Goal: Task Accomplishment & Management: Use online tool/utility

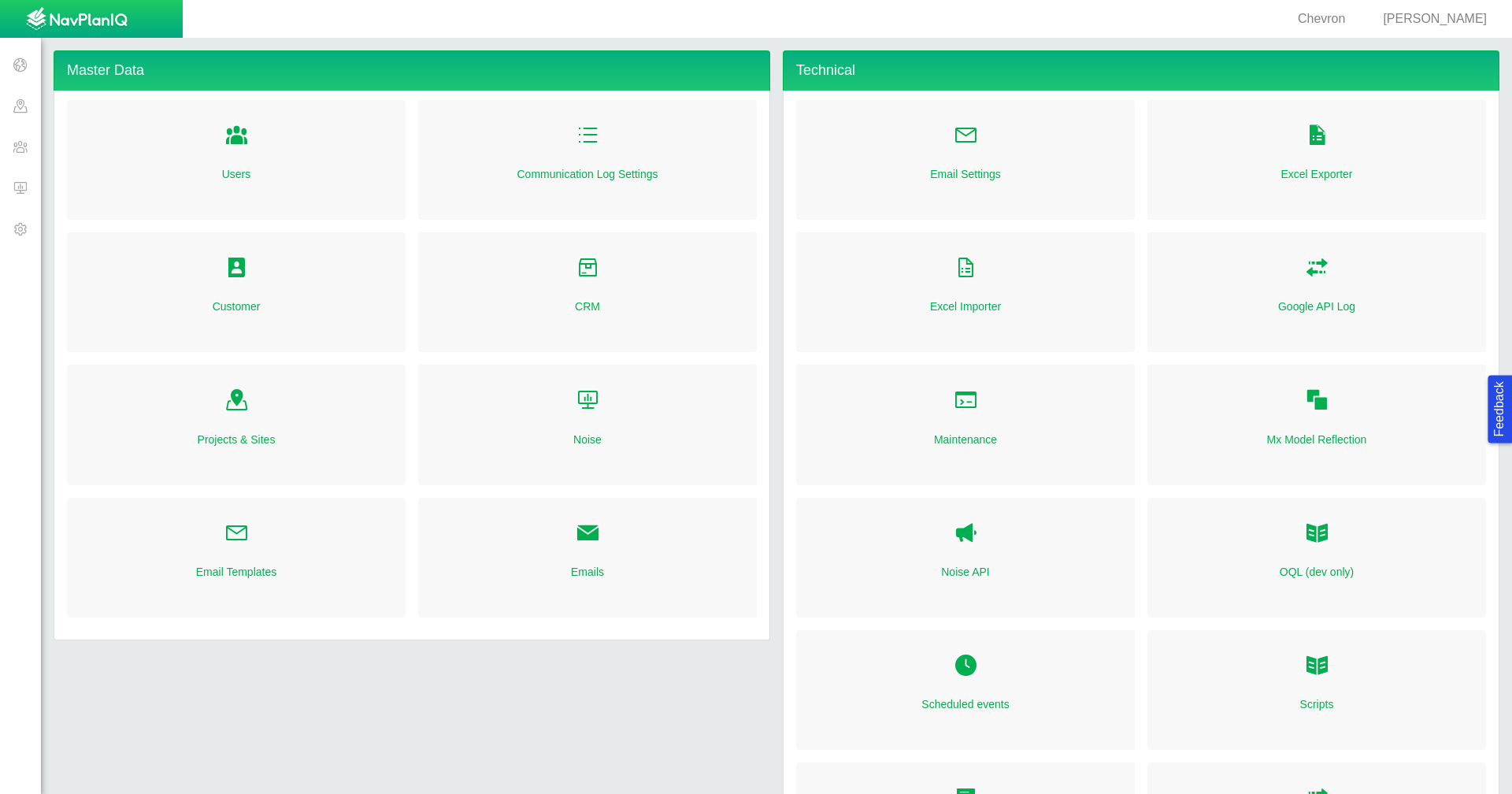
click at [13, 150] on span at bounding box center [20, 146] width 41 height 41
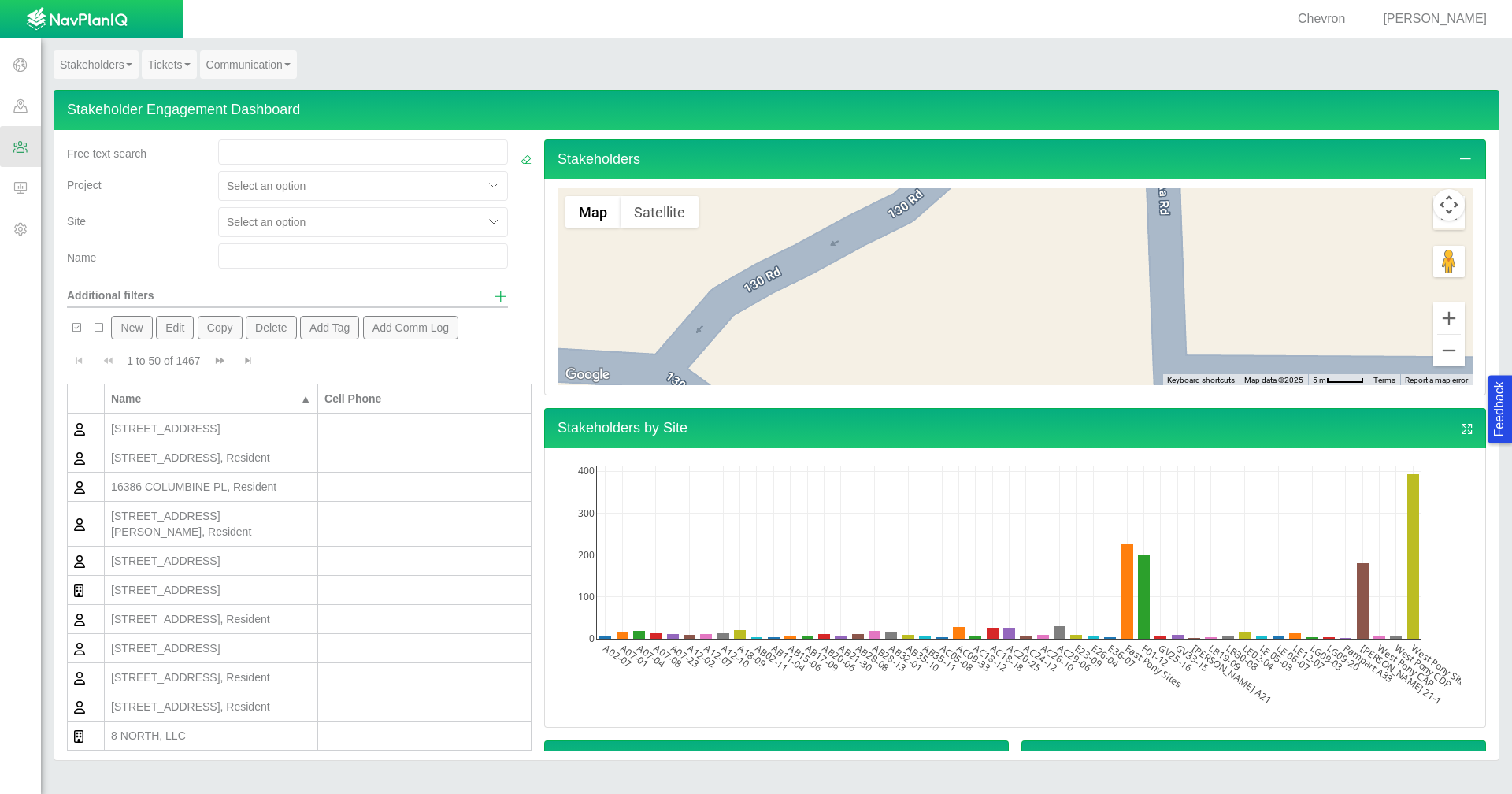
click at [432, 255] on input "text" at bounding box center [363, 255] width 290 height 25
click at [494, 297] on span "Show additional filters" at bounding box center [501, 296] width 14 height 14
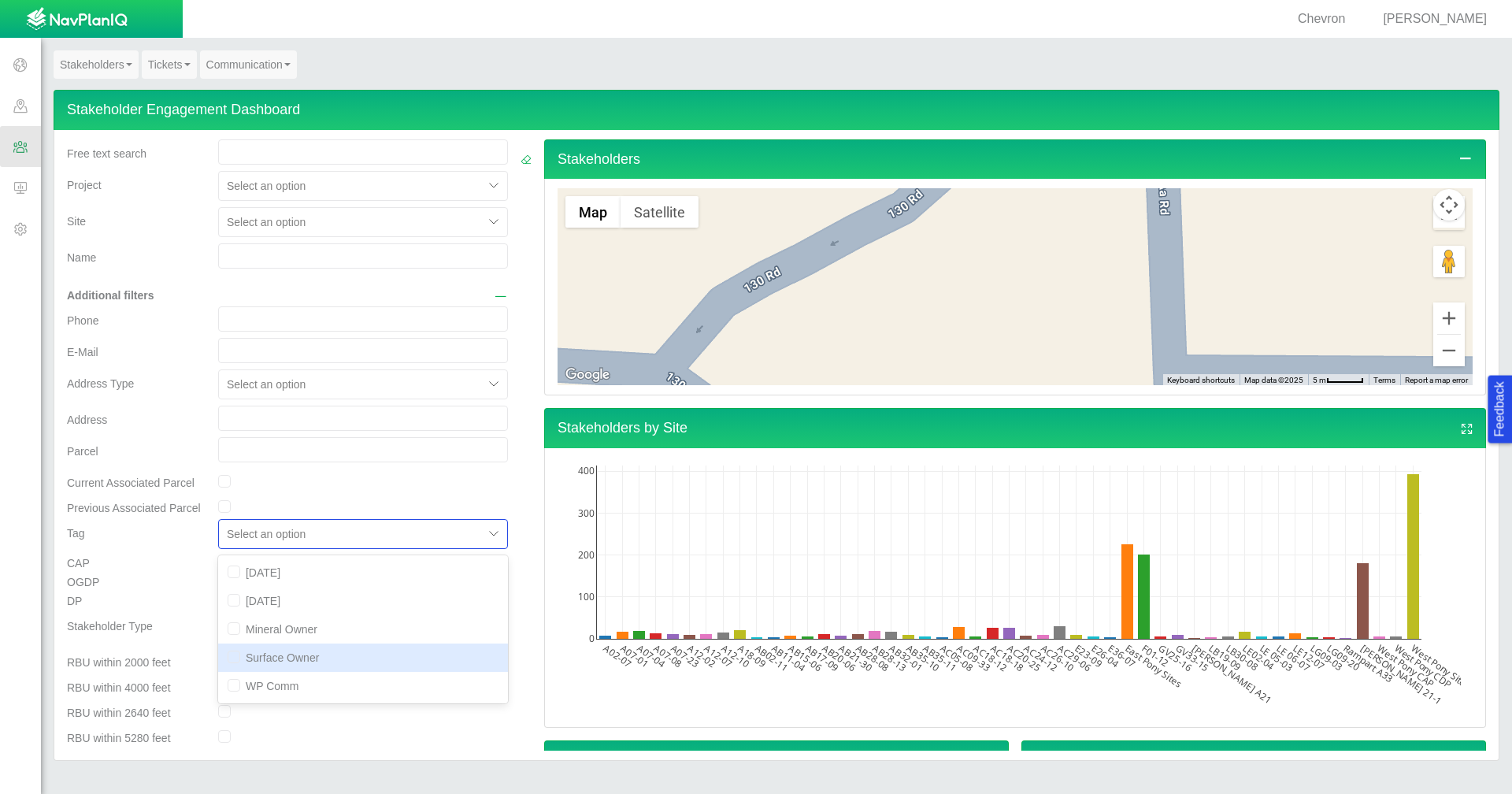
scroll to position [98, 0]
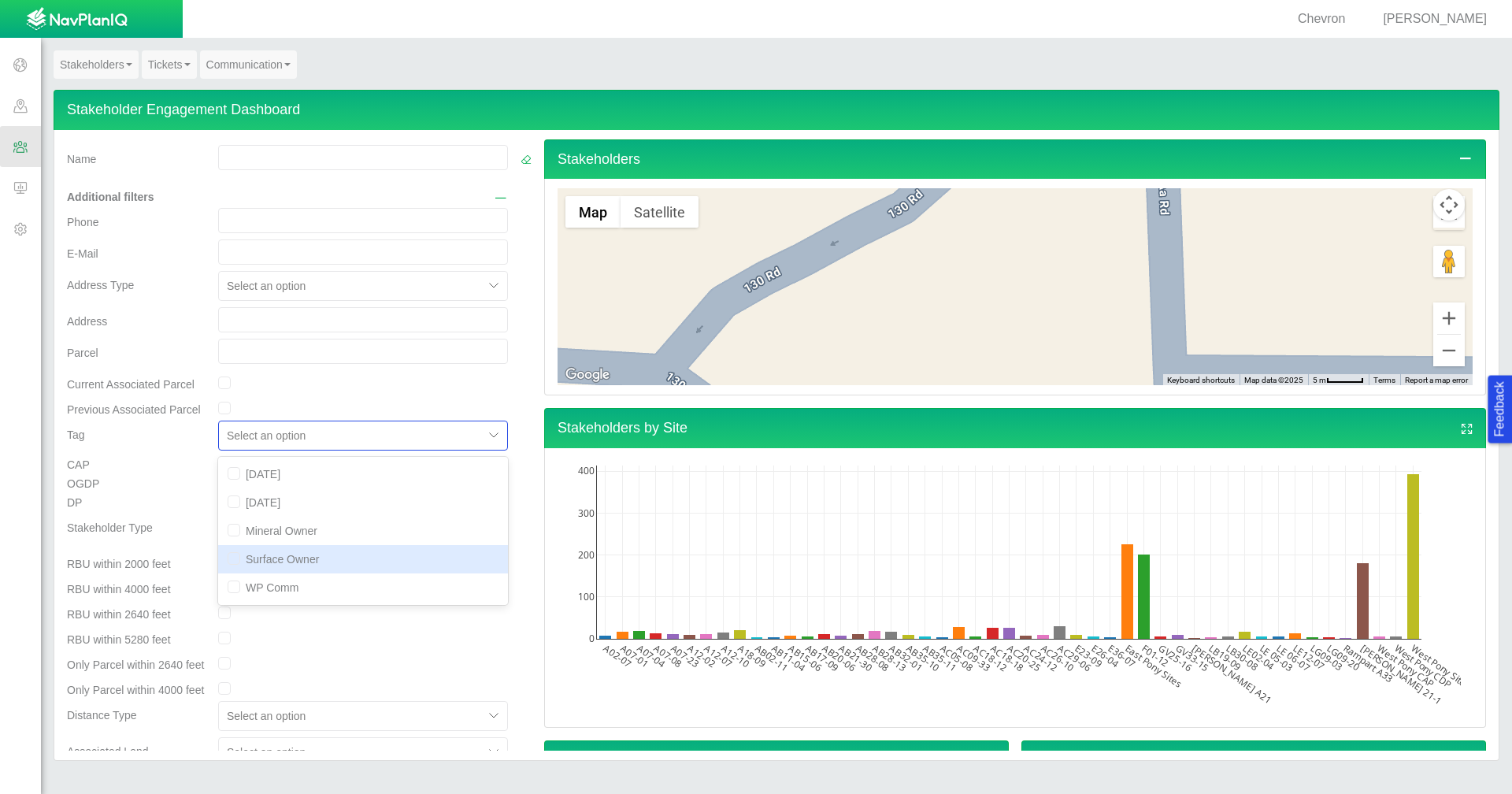
click at [385, 451] on div "option Surface Owner focused, 4 of 5. 5 results available. Use Up and Down to c…" at bounding box center [363, 435] width 290 height 30
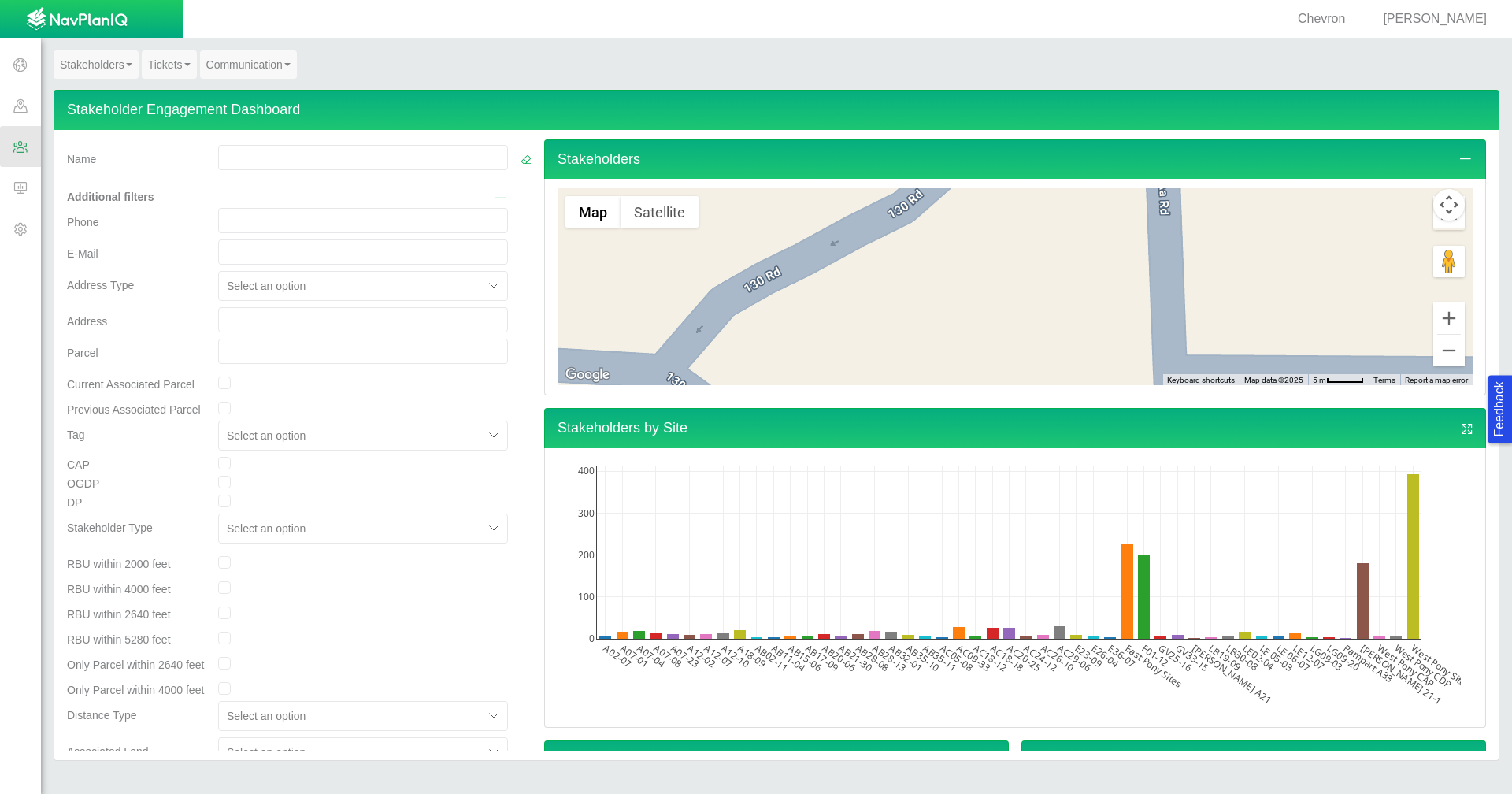
click at [402, 646] on div at bounding box center [363, 637] width 302 height 25
click at [175, 63] on link "Tickets" at bounding box center [169, 64] width 55 height 28
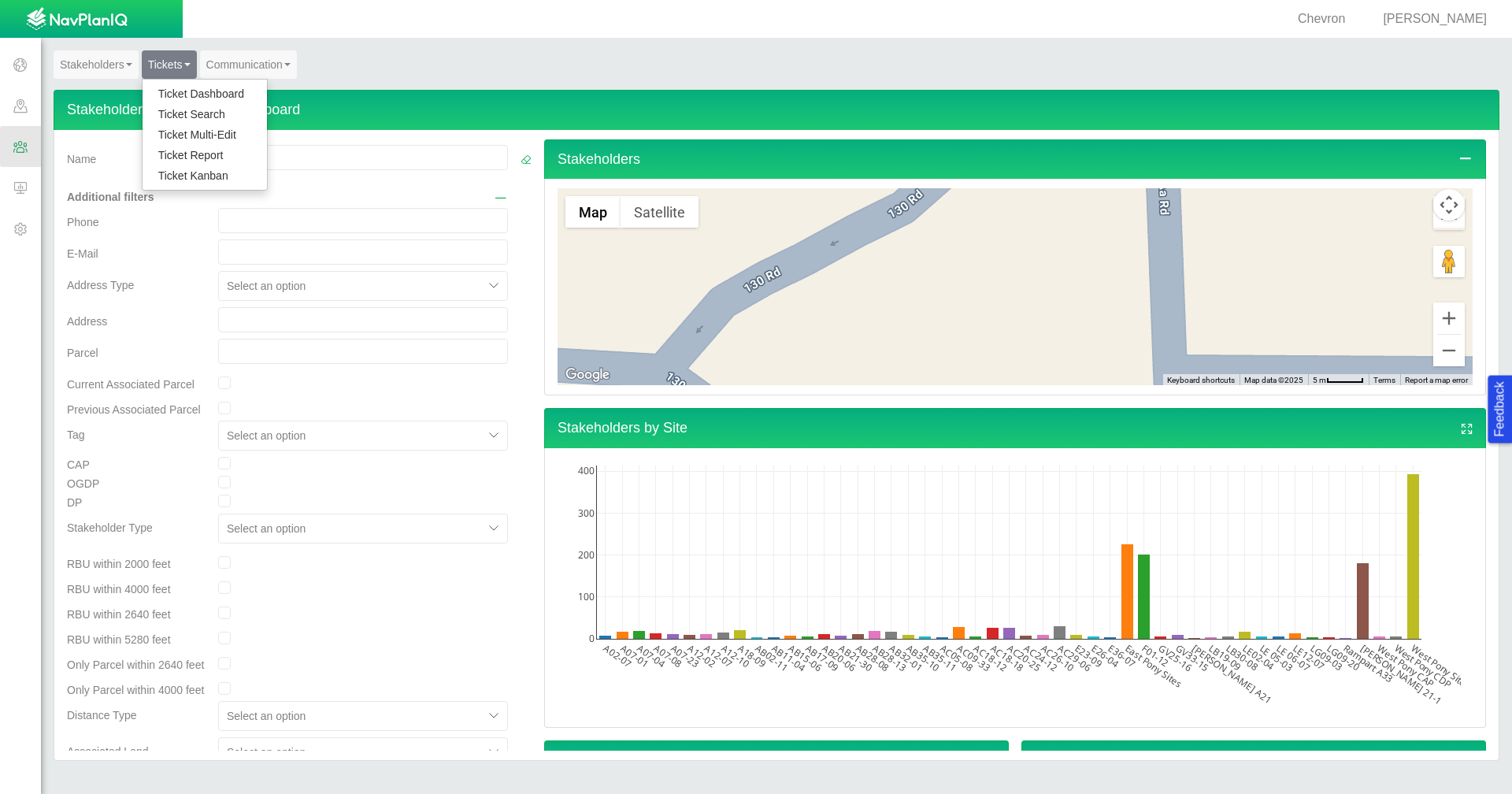
click at [193, 96] on link "Ticket Dashboard" at bounding box center [204, 94] width 124 height 21
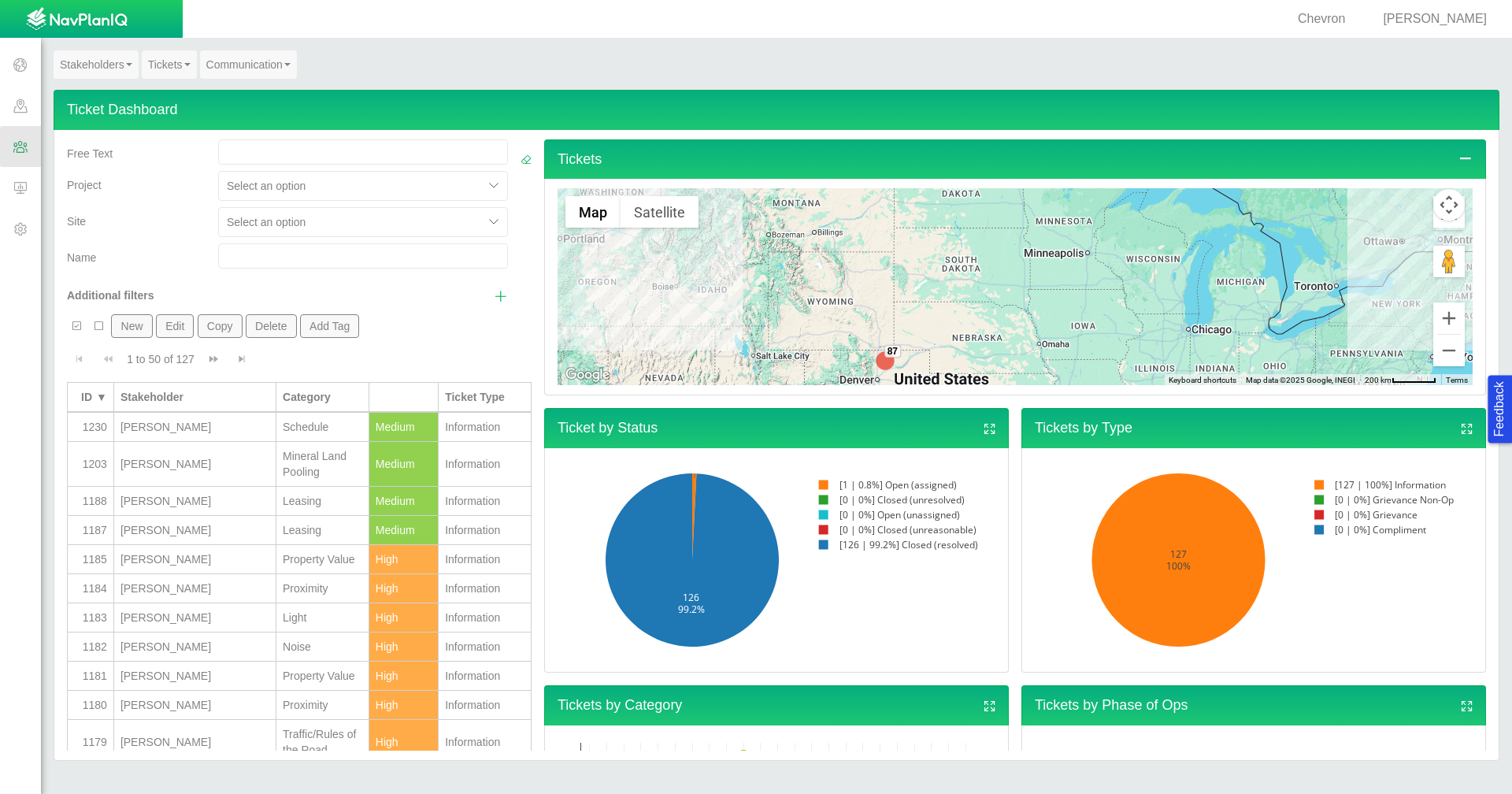
click at [494, 296] on span "Show additional filters" at bounding box center [501, 296] width 14 height 14
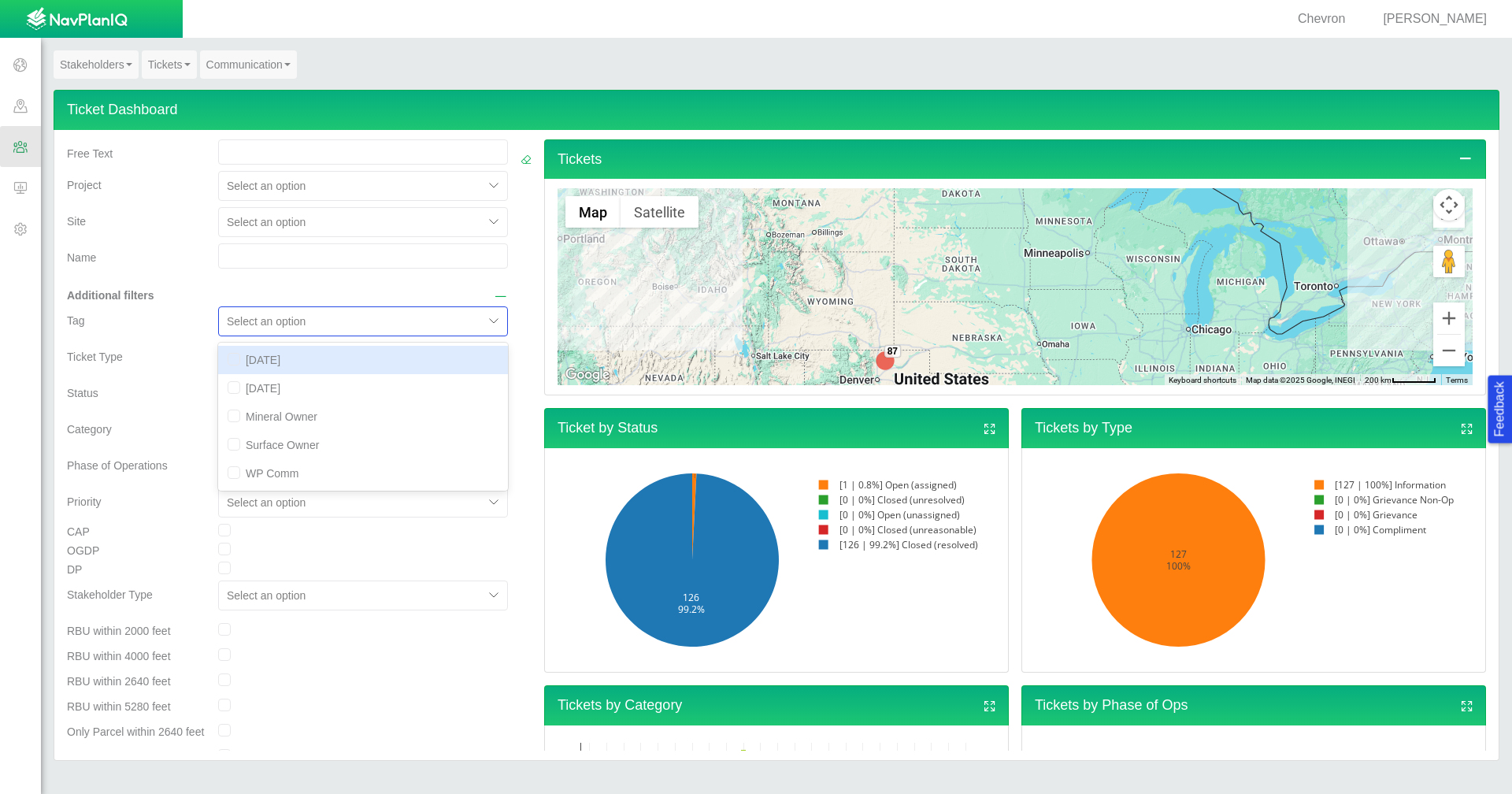
click at [483, 322] on div at bounding box center [495, 322] width 24 height 24
click at [170, 344] on div "Ticket Type" at bounding box center [136, 354] width 138 height 22
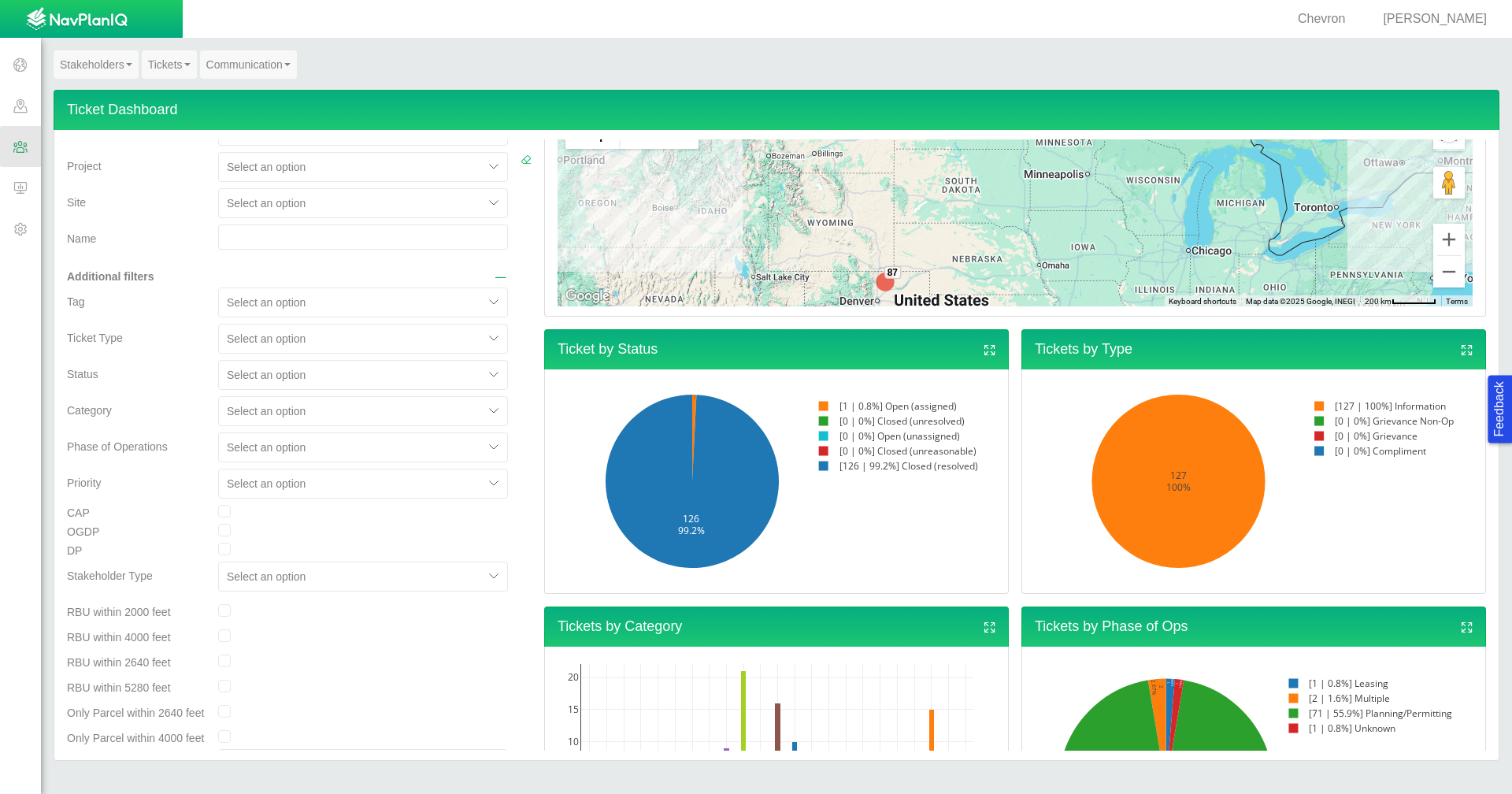
scroll to position [0, 0]
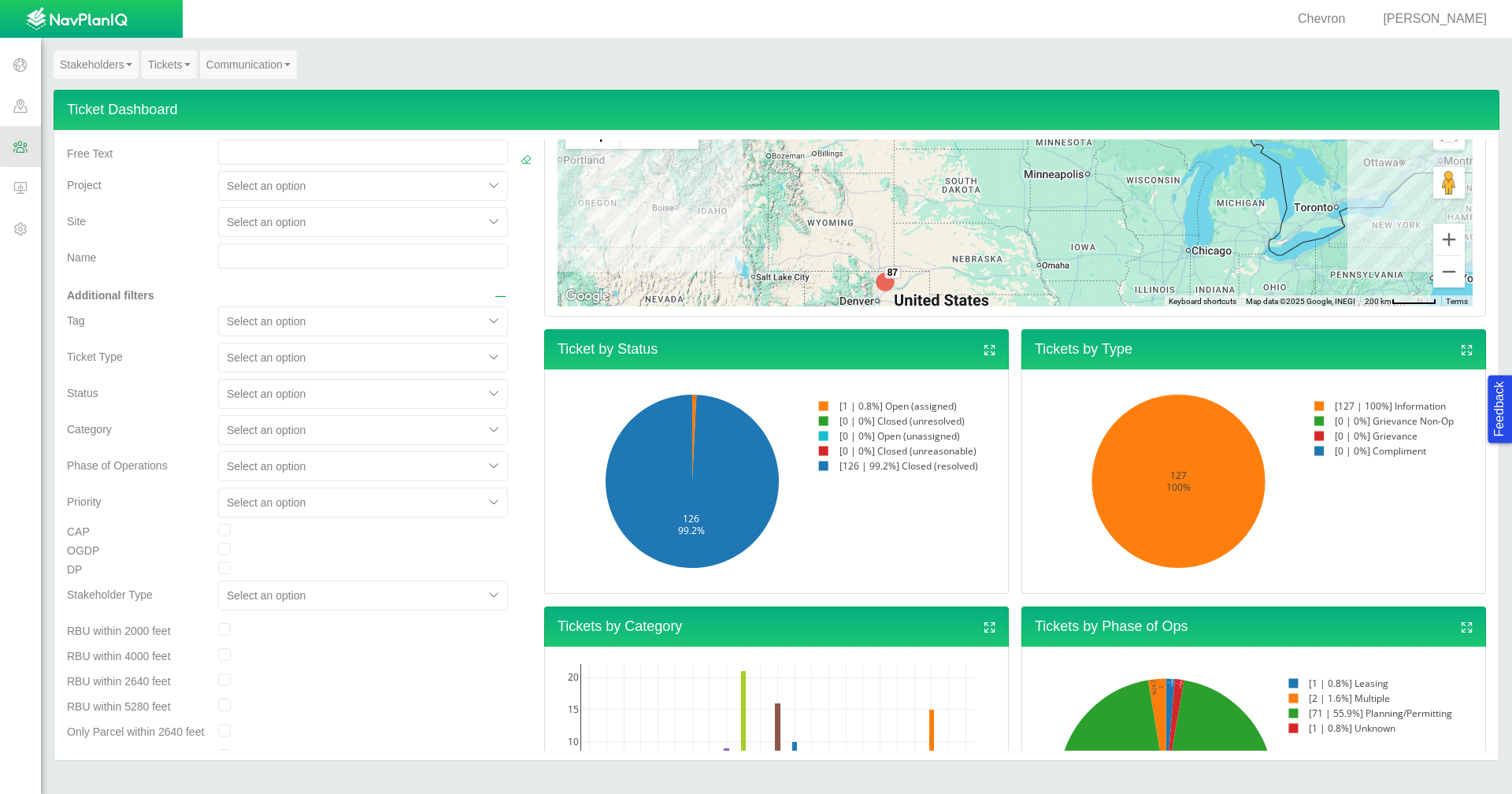
click at [454, 227] on div at bounding box center [350, 223] width 249 height 19
click at [173, 247] on div "Name" at bounding box center [136, 255] width 138 height 22
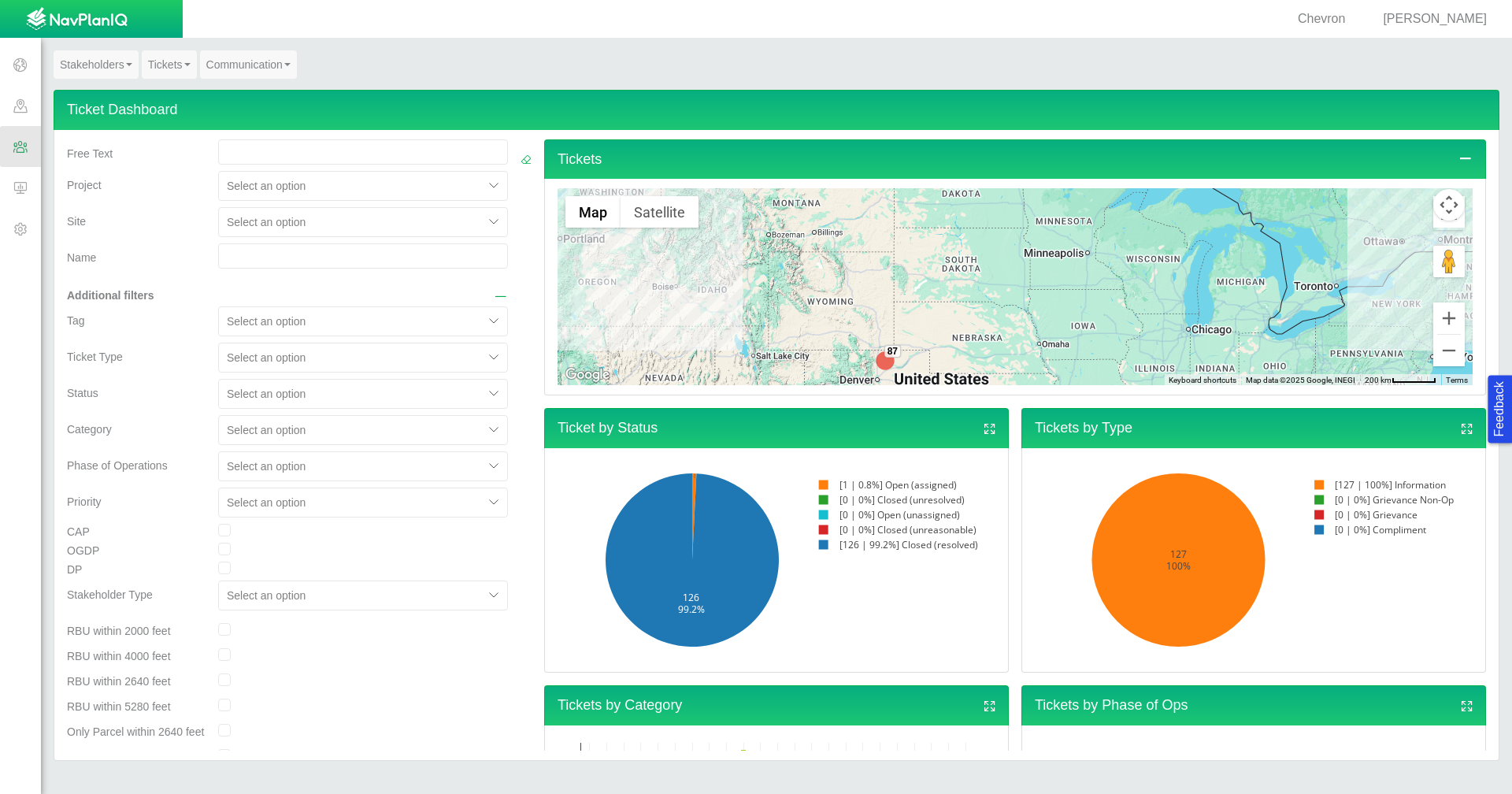
click at [483, 360] on div at bounding box center [495, 358] width 24 height 24
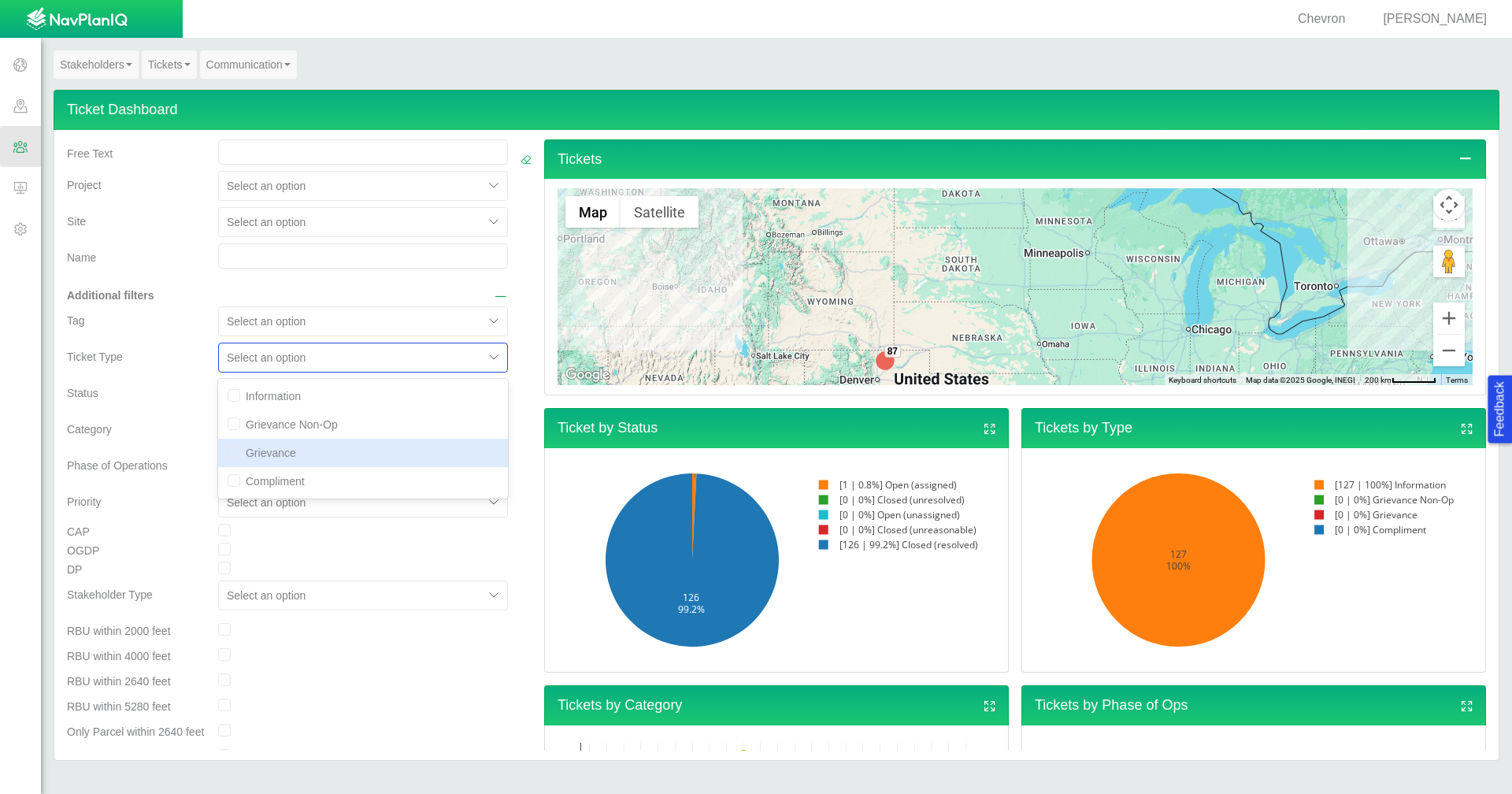
click at [345, 447] on div "Grievance" at bounding box center [363, 452] width 290 height 28
checkbox input "true"
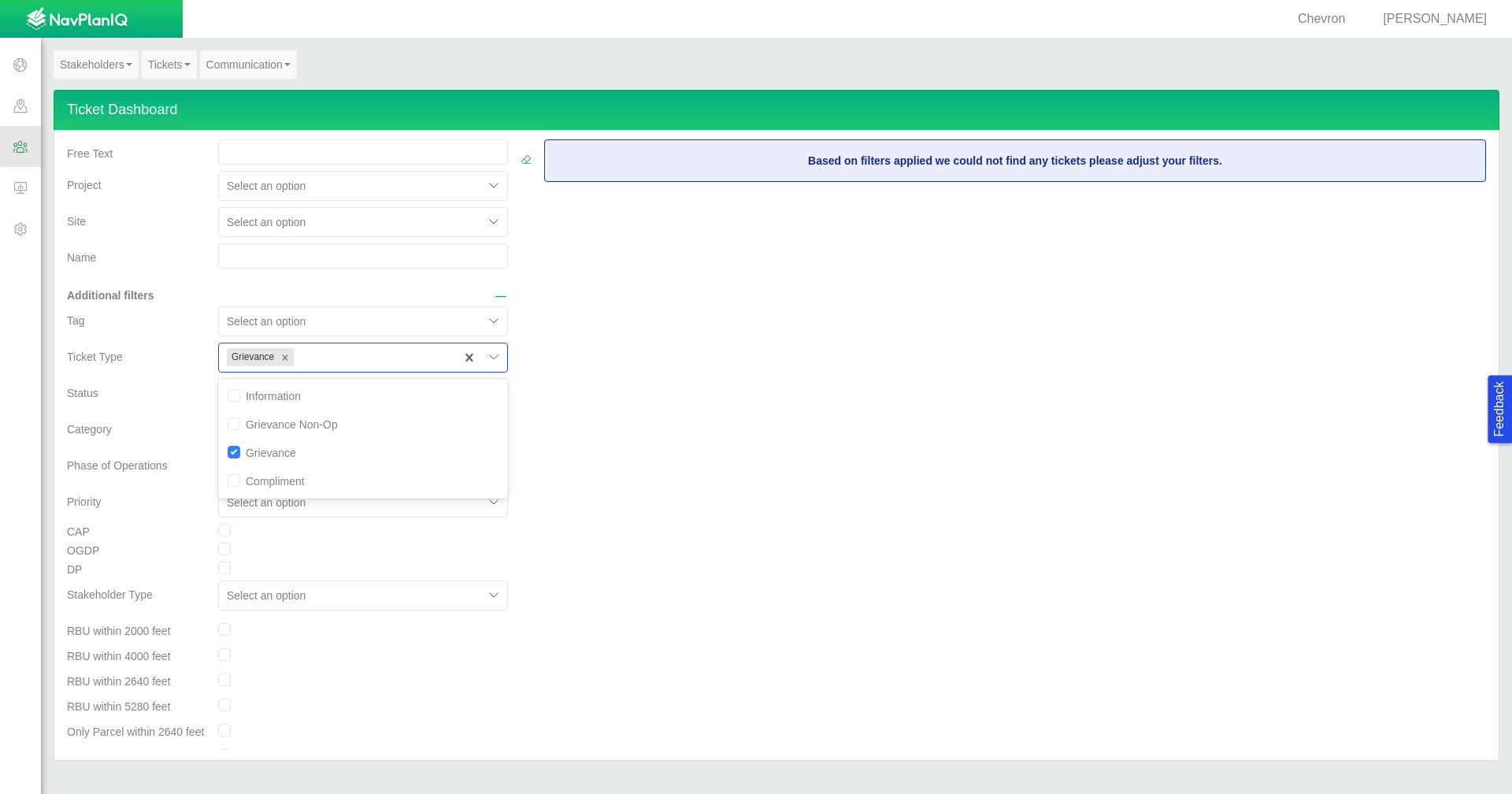
click at [172, 416] on div "Category" at bounding box center [136, 427] width 138 height 22
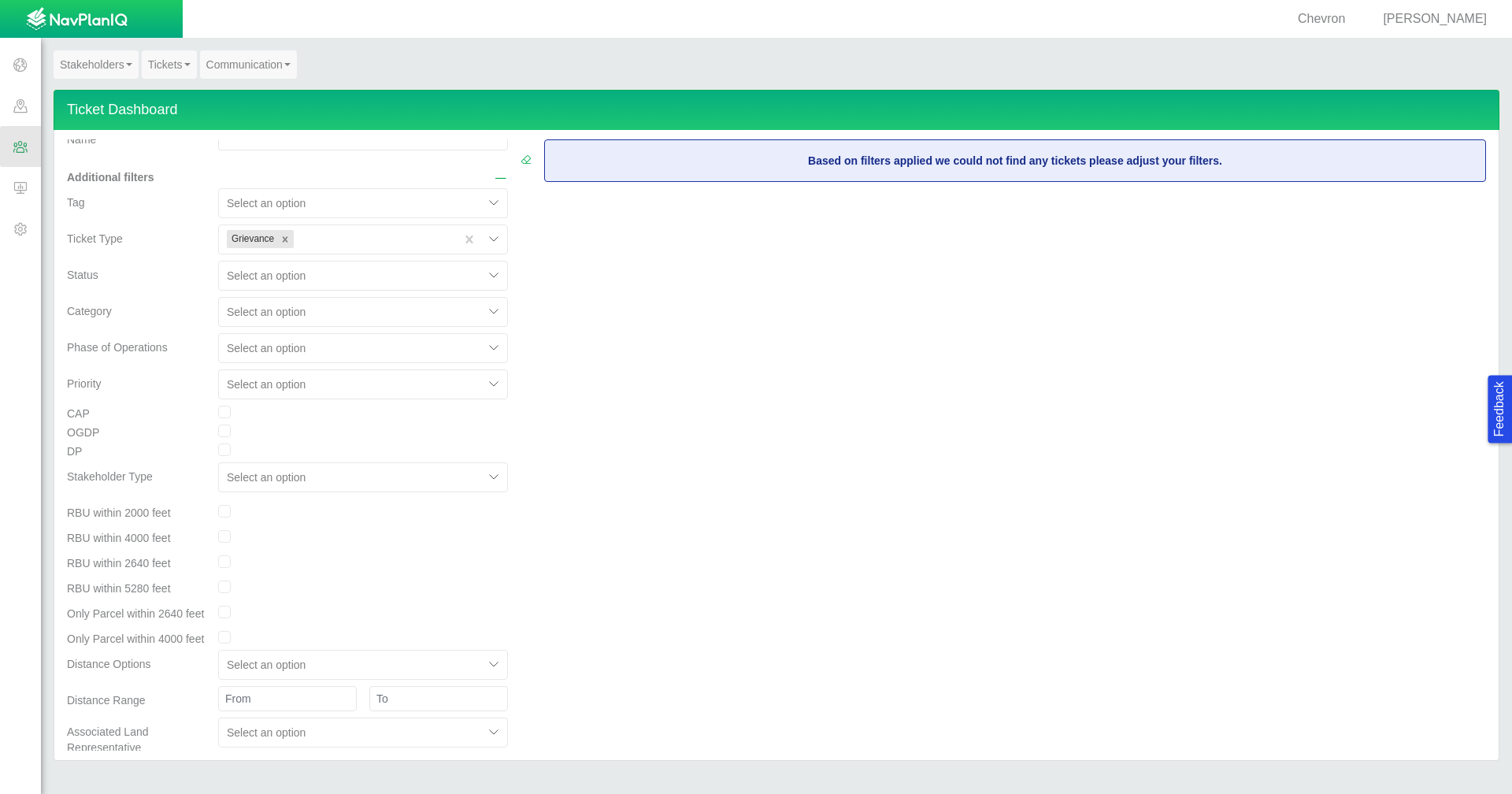
scroll to position [302, 0]
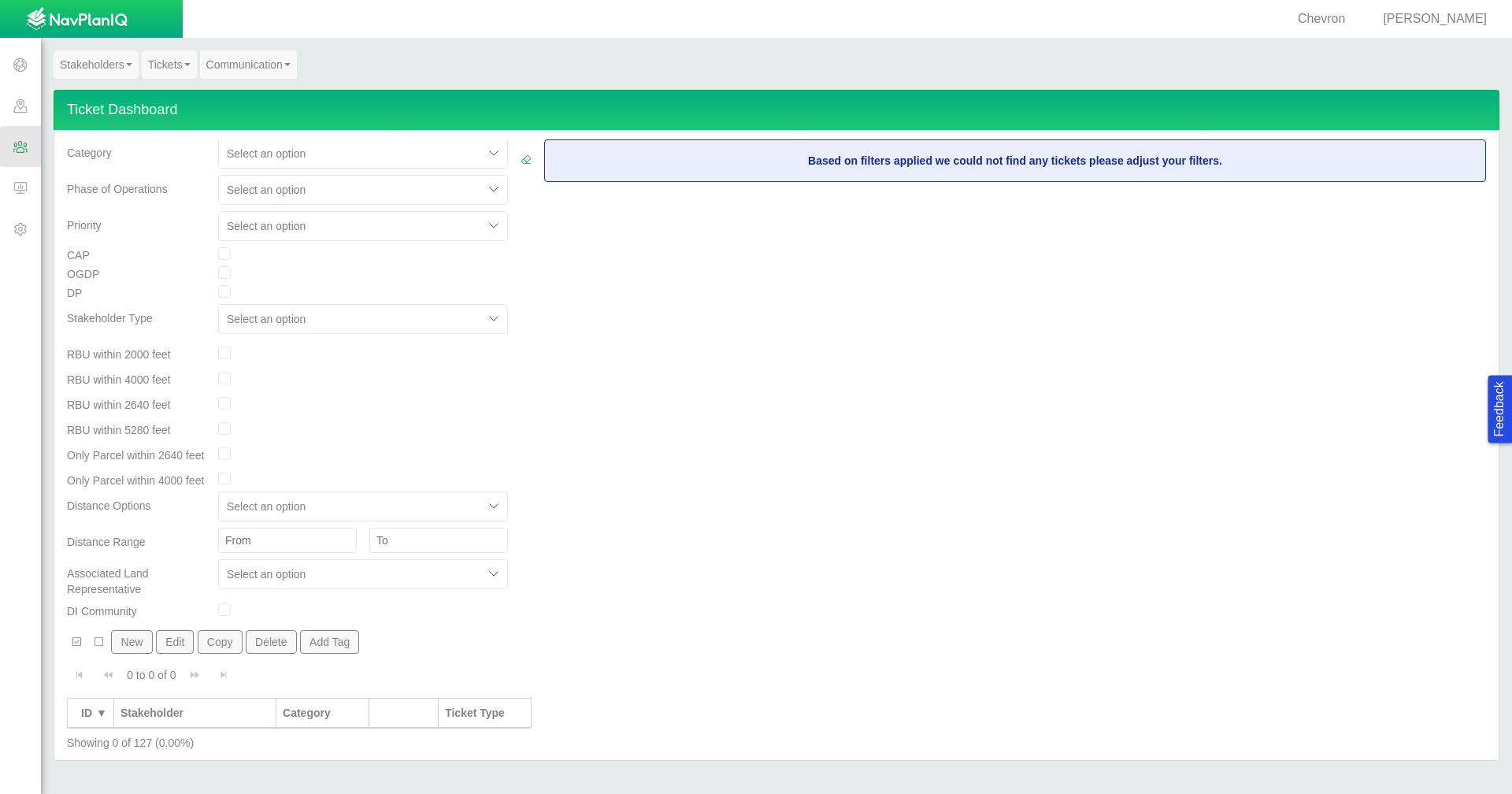
click at [1425, 28] on div "Chevron [PERSON_NAME]" at bounding box center [750, 18] width 1499 height 38
click at [1428, 22] on span "[PERSON_NAME]" at bounding box center [1434, 18] width 104 height 14
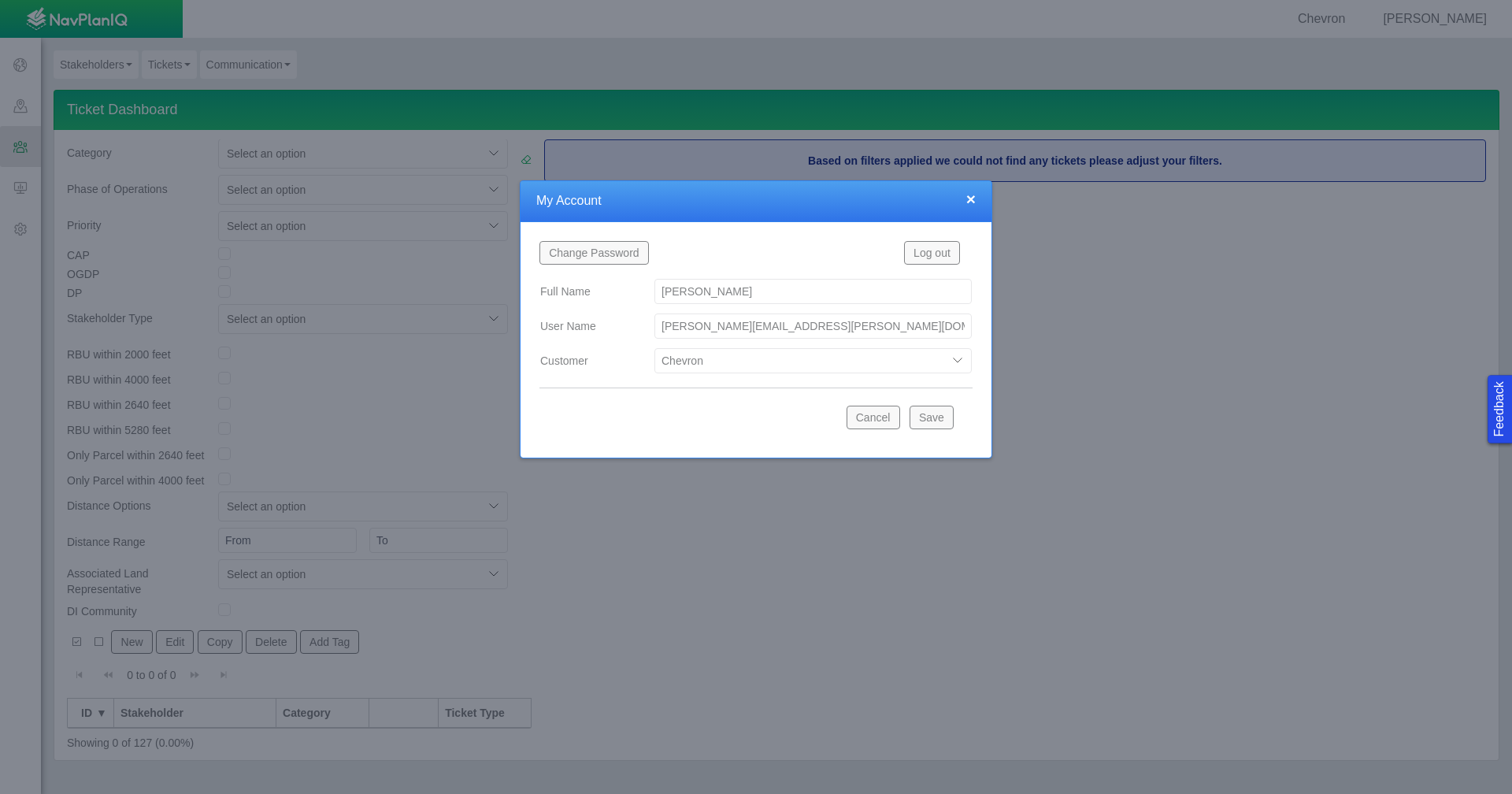
click at [961, 361] on select "Bison Blue Green Solutions Chevron Civitas Koloma Oxy PDC/Chevron Prairie OC Ur…" at bounding box center [813, 360] width 318 height 25
click at [654, 348] on select "Bison Blue Green Solutions Chevron Civitas Koloma Oxy PDC/Chevron Prairie OC Ur…" at bounding box center [813, 360] width 318 height 25
select select "42784196460033009"
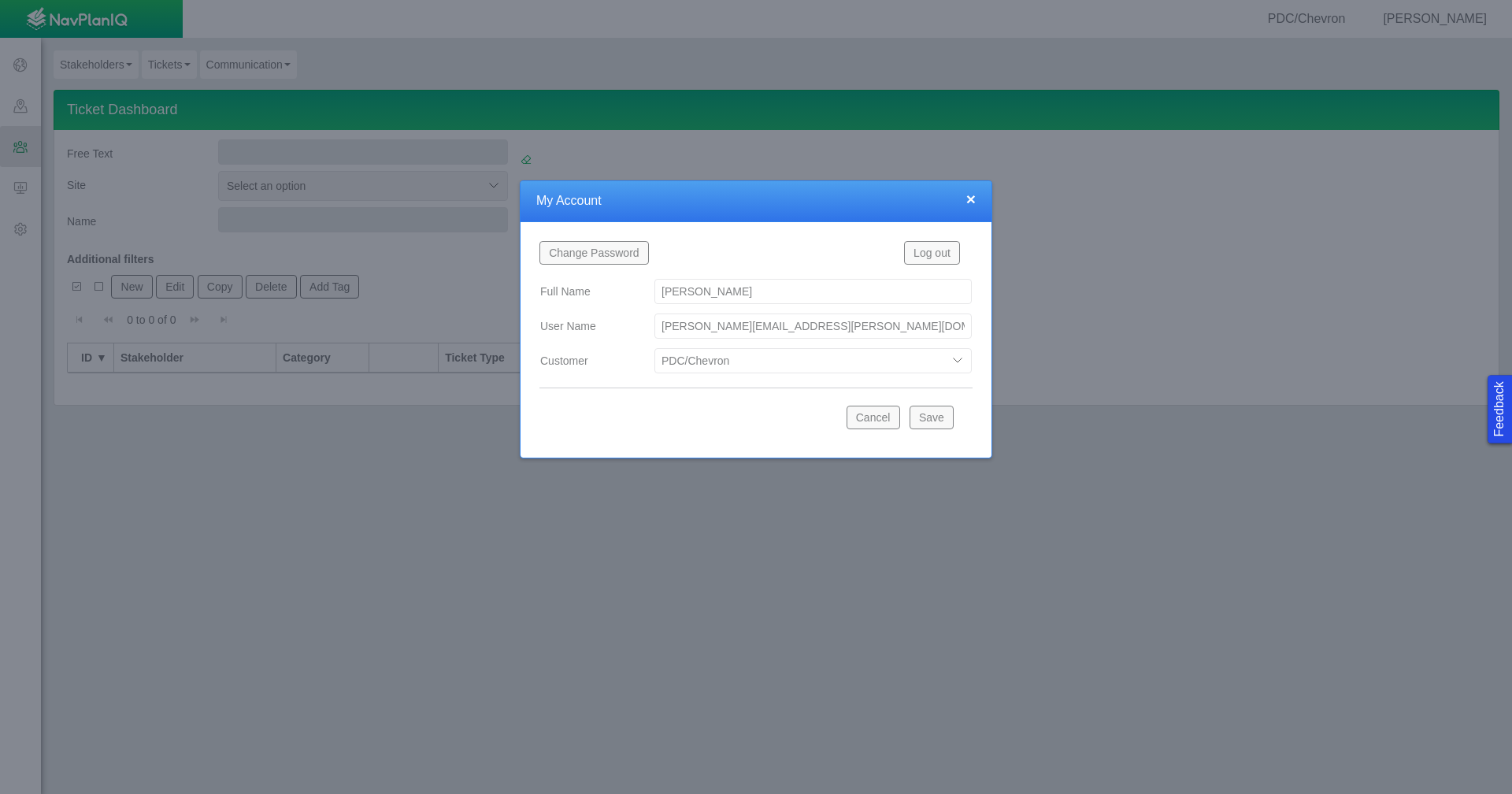
click at [946, 418] on button "Save" at bounding box center [931, 418] width 44 height 24
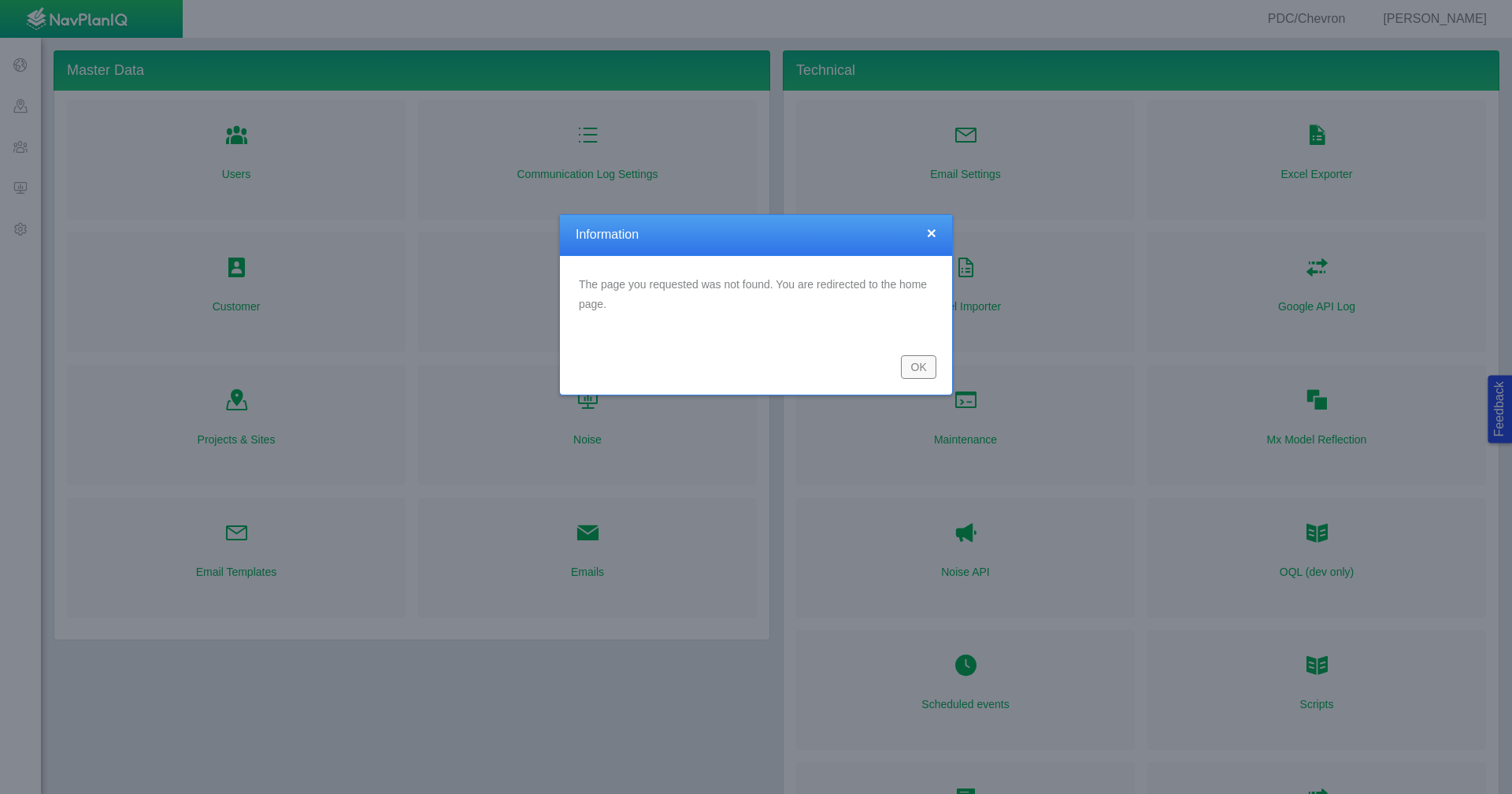
click at [929, 367] on button "OK" at bounding box center [918, 367] width 35 height 24
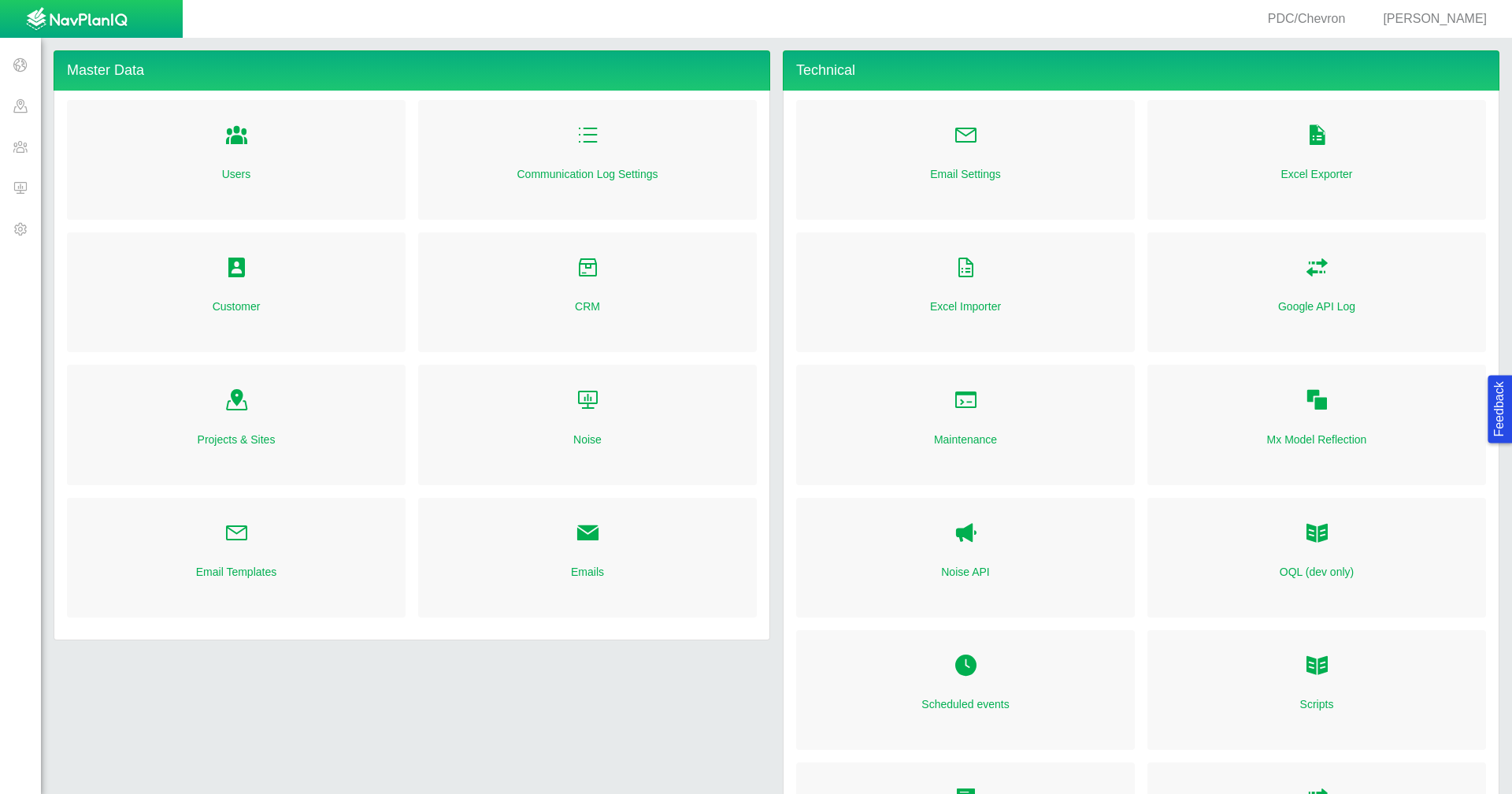
click at [20, 139] on span at bounding box center [20, 146] width 41 height 41
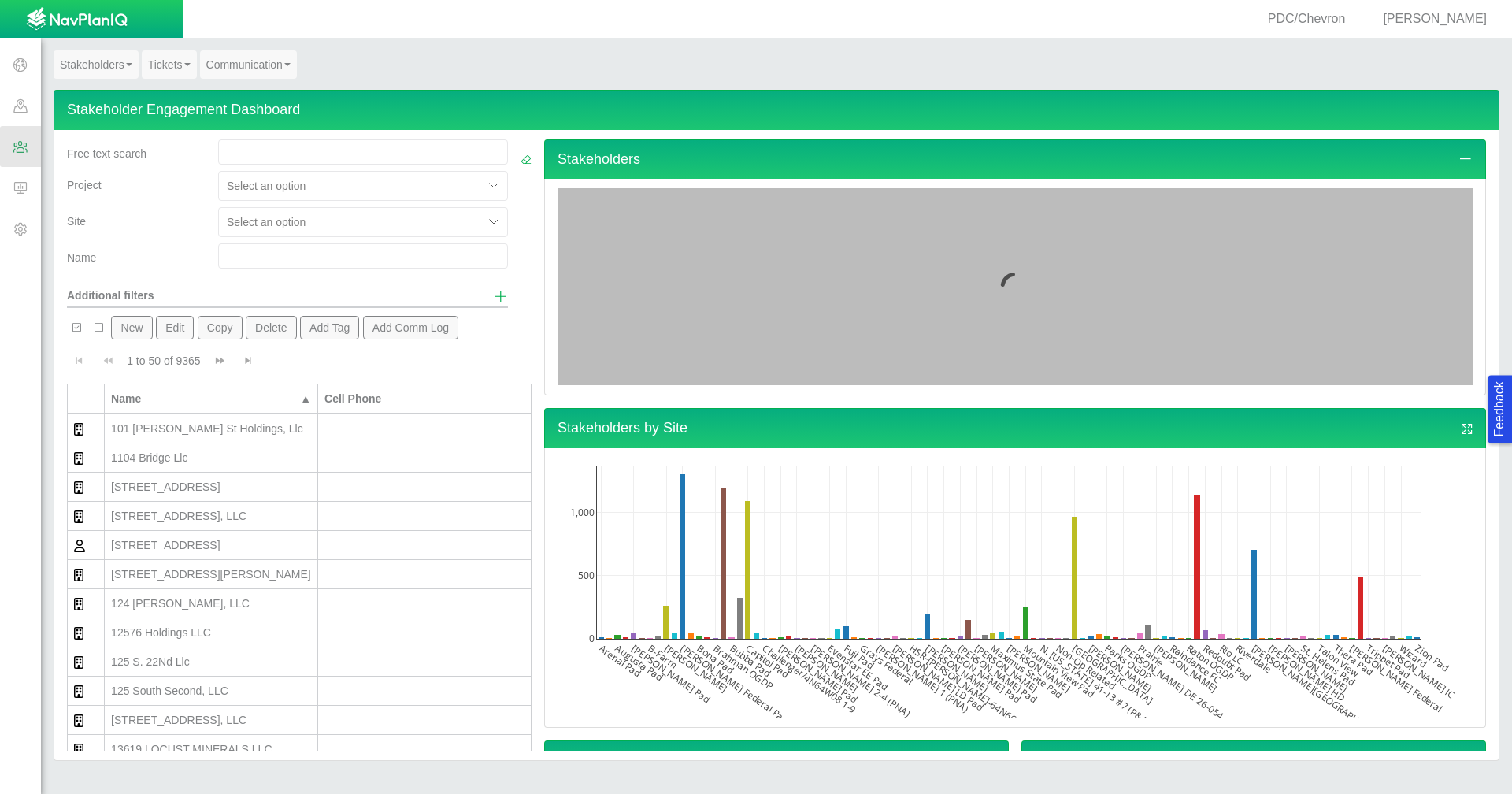
click at [168, 66] on link "Tickets" at bounding box center [169, 64] width 55 height 28
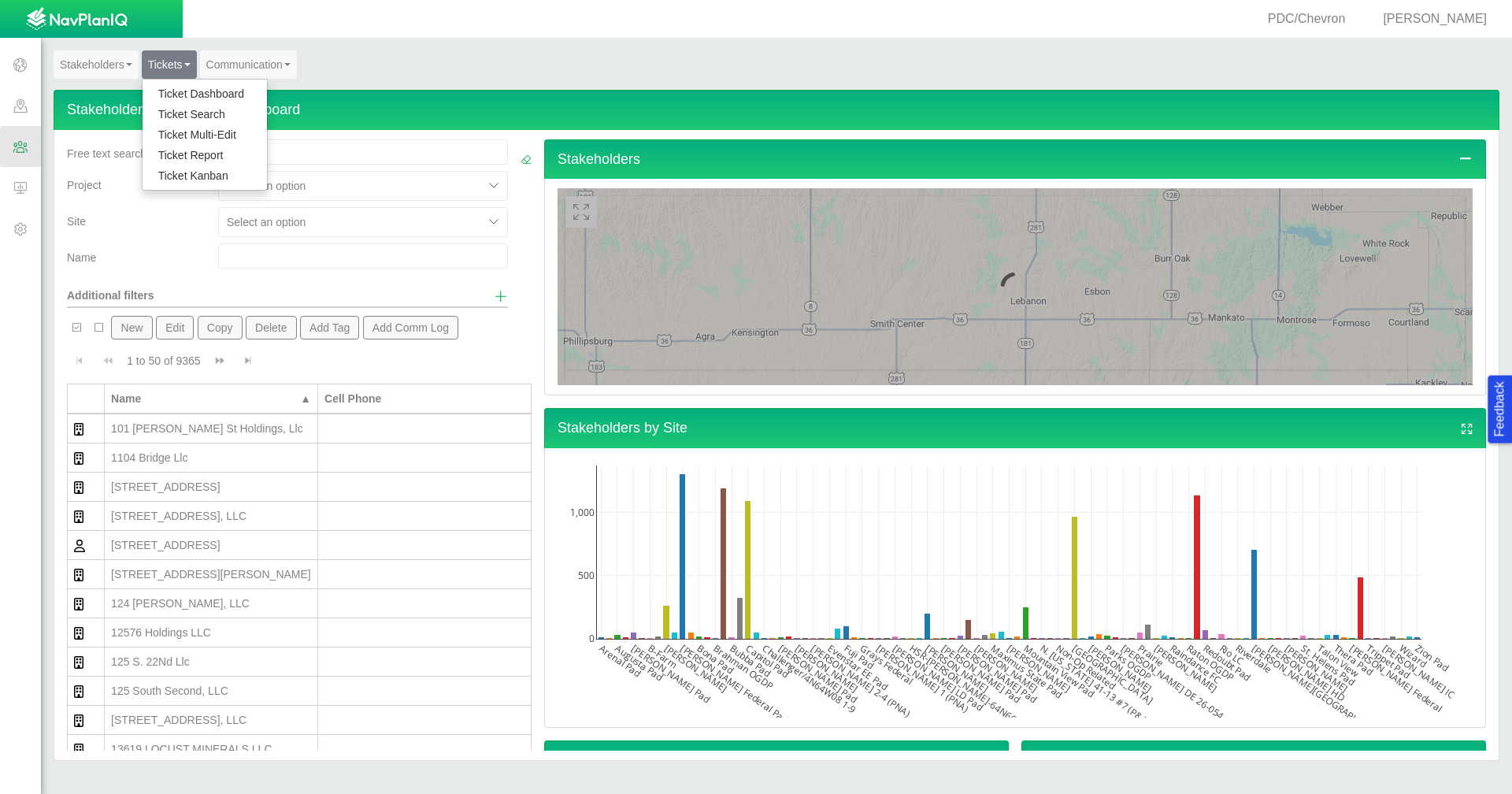
click at [168, 93] on link "Ticket Dashboard" at bounding box center [204, 94] width 124 height 21
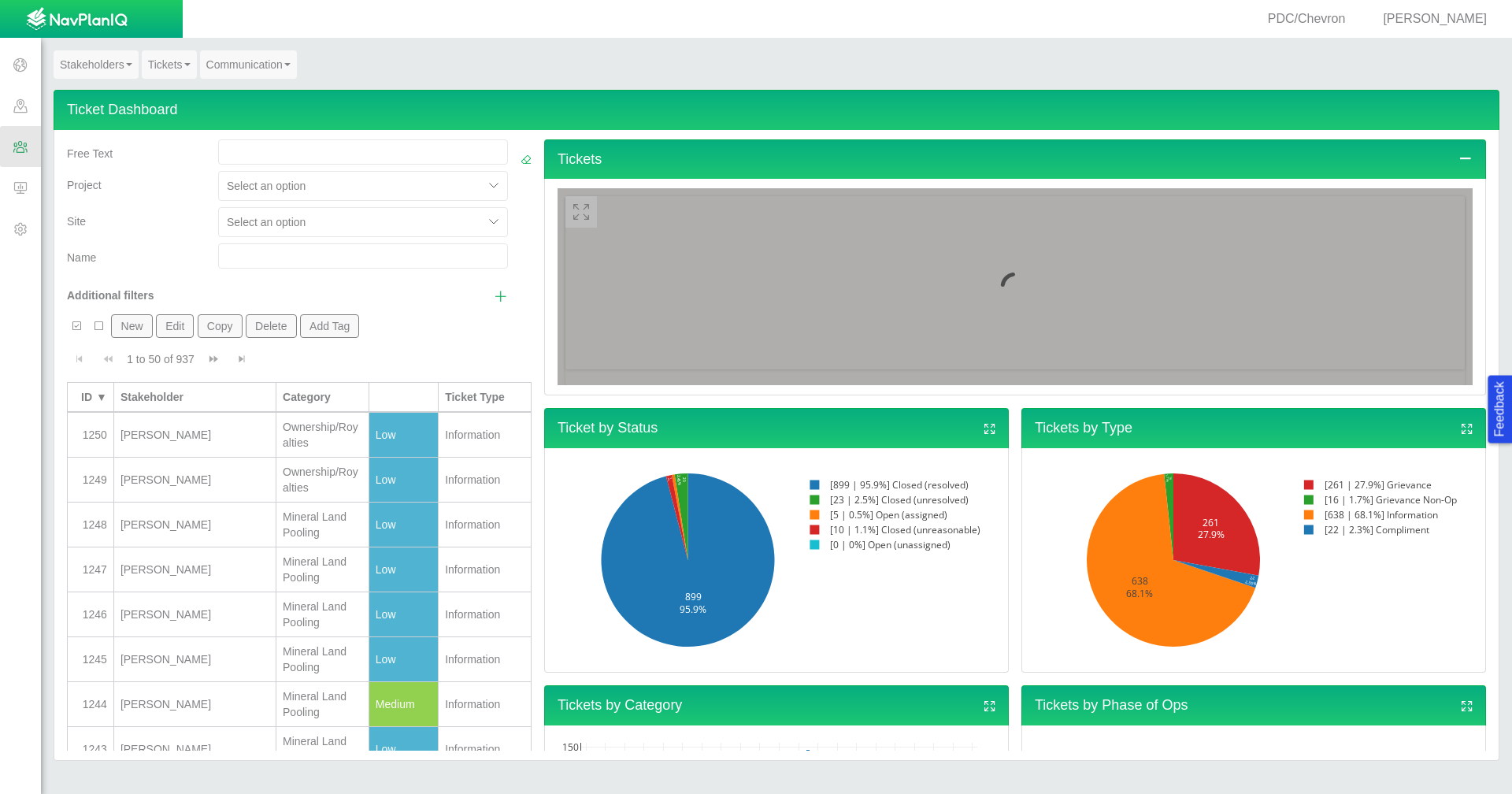
click at [494, 297] on span "Show additional filters" at bounding box center [501, 296] width 14 height 14
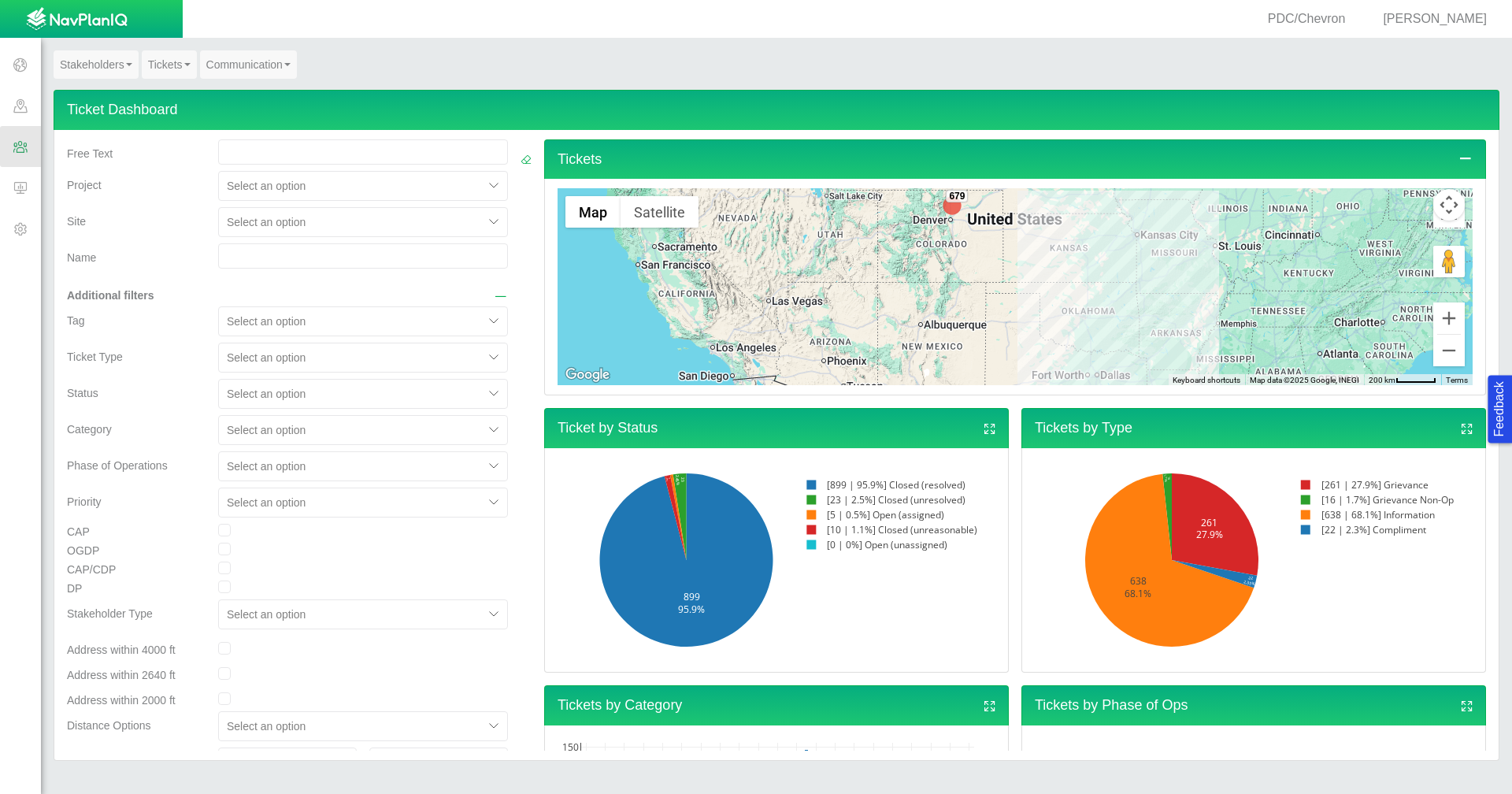
click at [458, 361] on div at bounding box center [350, 358] width 249 height 19
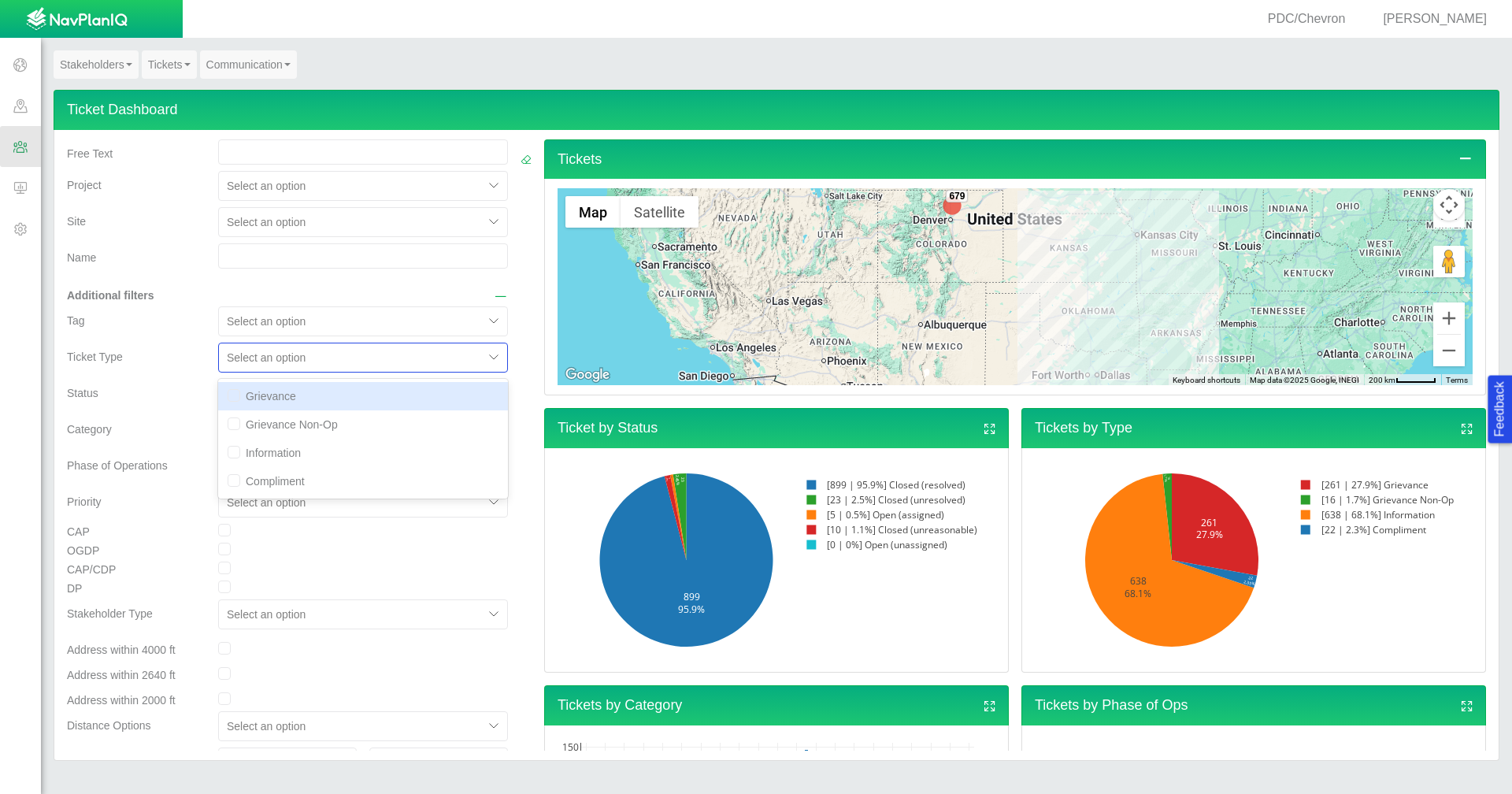
click at [394, 391] on div "Grievance" at bounding box center [363, 395] width 290 height 28
checkbox input "true"
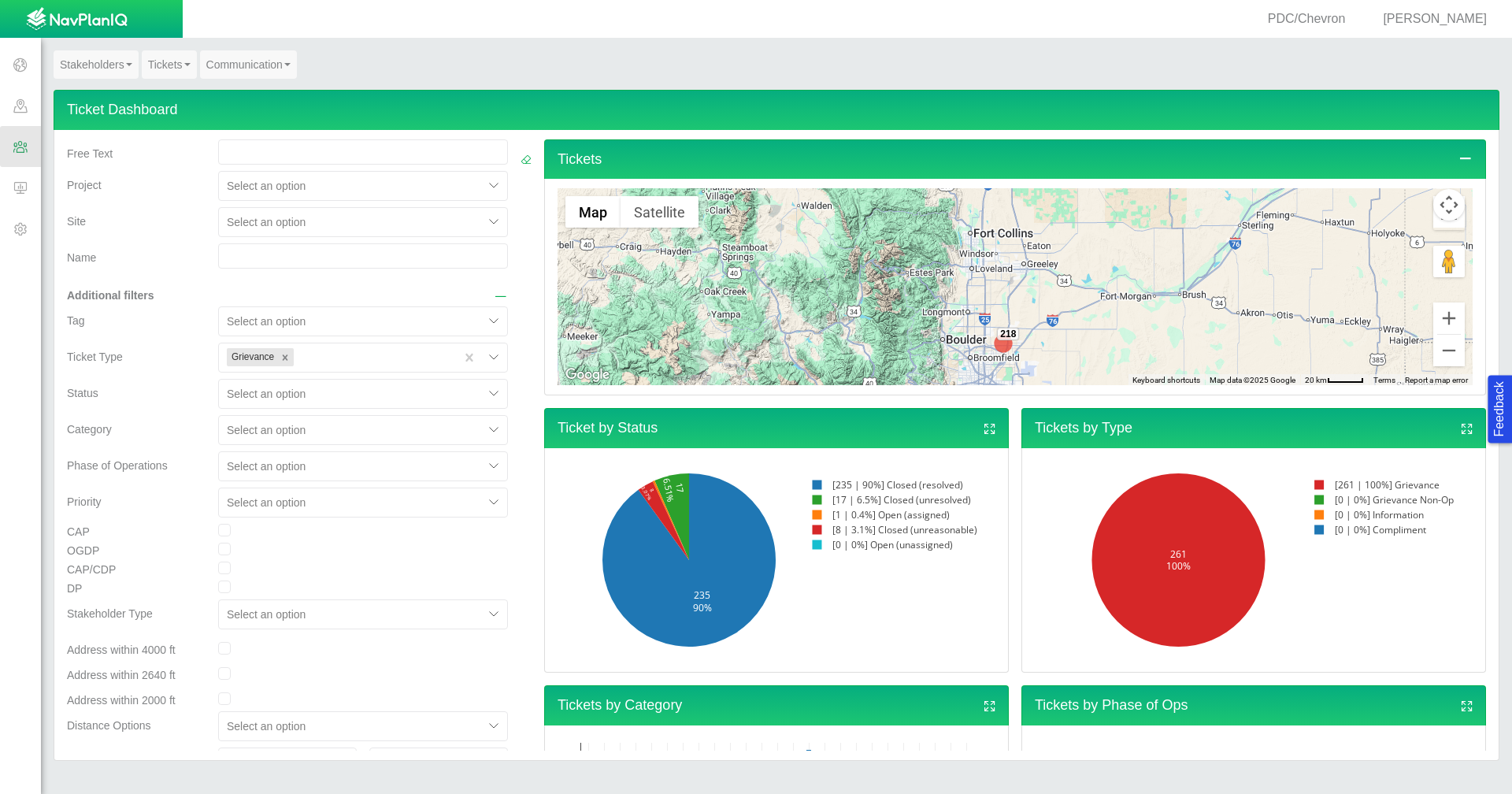
click at [179, 401] on div "Status" at bounding box center [136, 396] width 151 height 36
